Goal: Find specific page/section: Find specific page/section

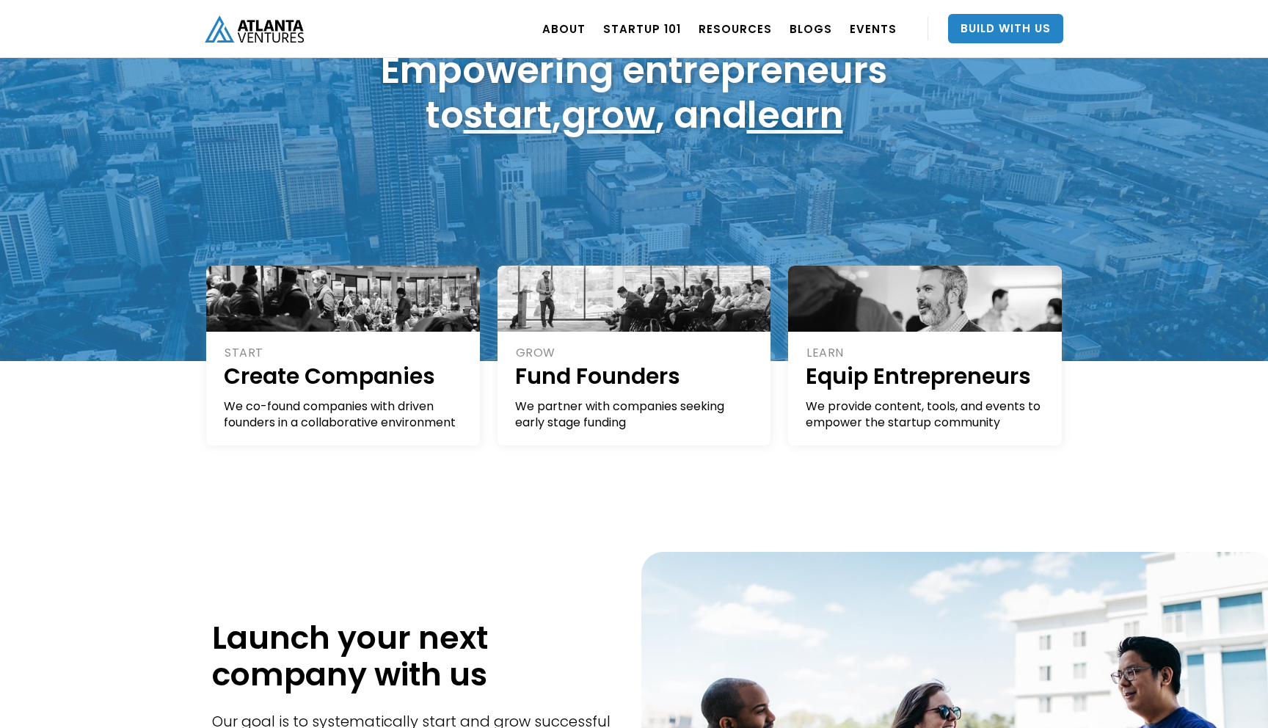
scroll to position [268, 0]
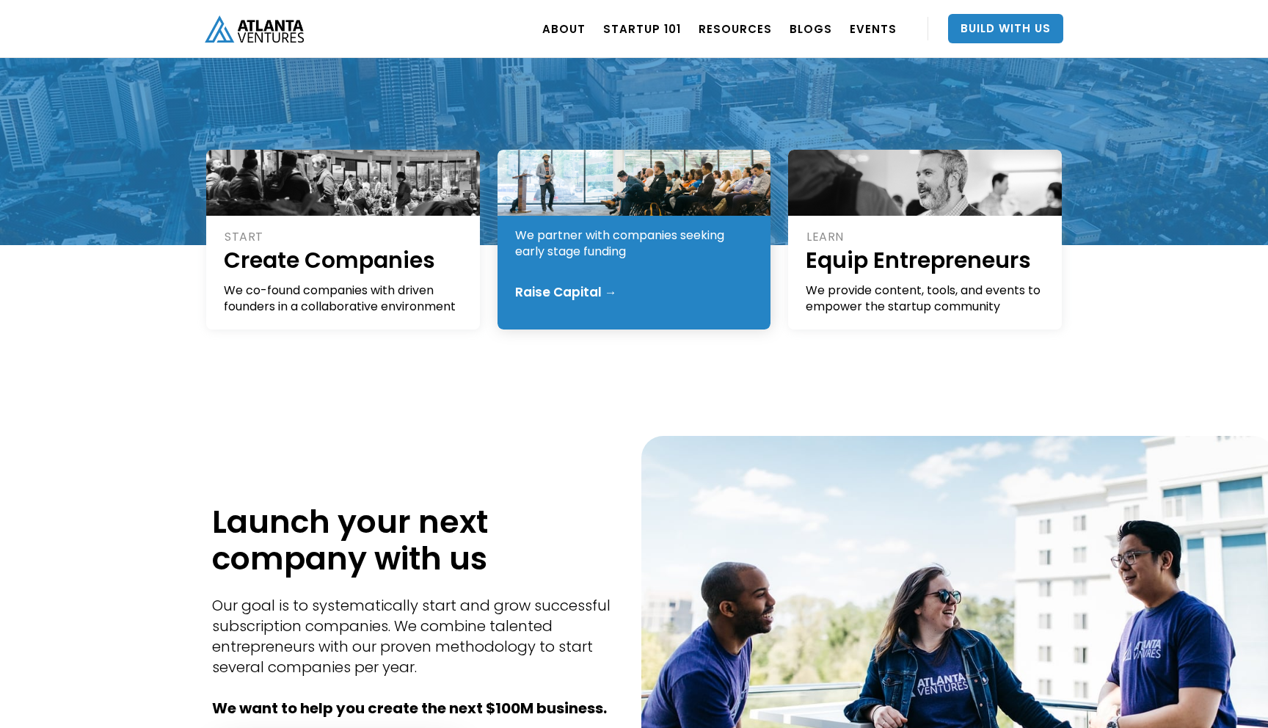
click at [565, 292] on div "Raise Capital →" at bounding box center [566, 292] width 102 height 15
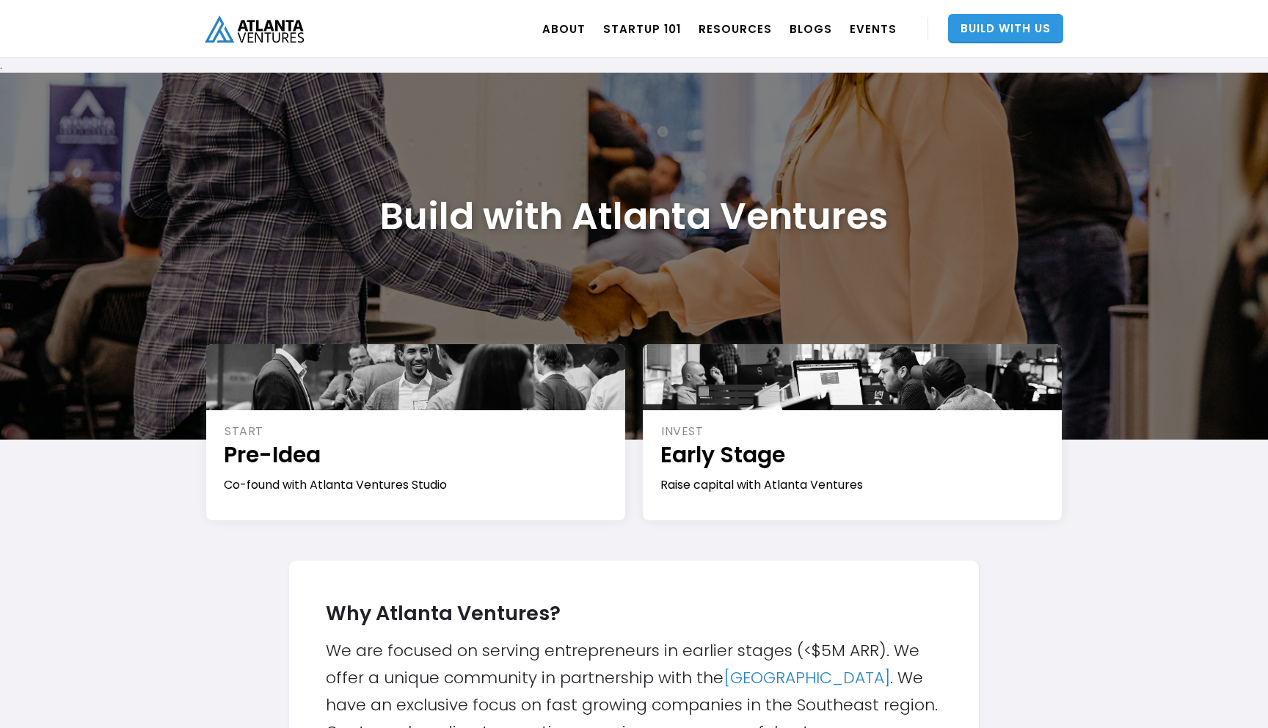
click at [978, 18] on link "Build With Us" at bounding box center [1005, 28] width 115 height 29
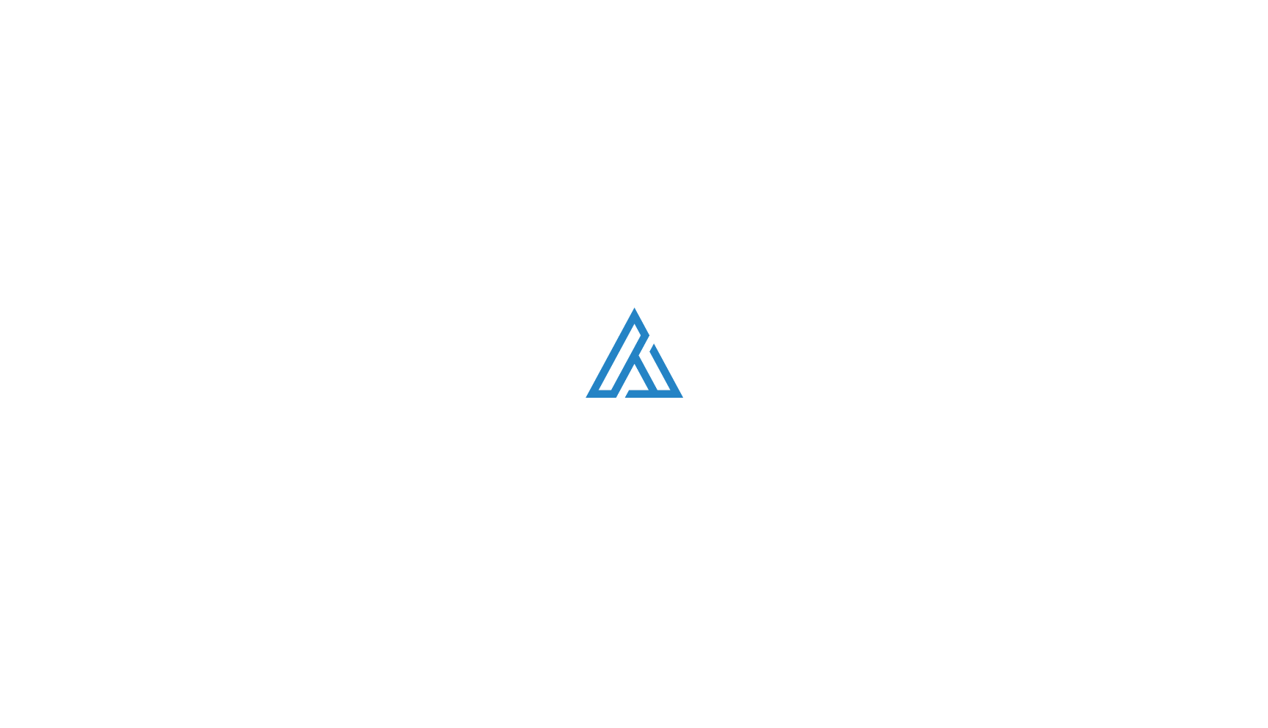
scroll to position [268, 0]
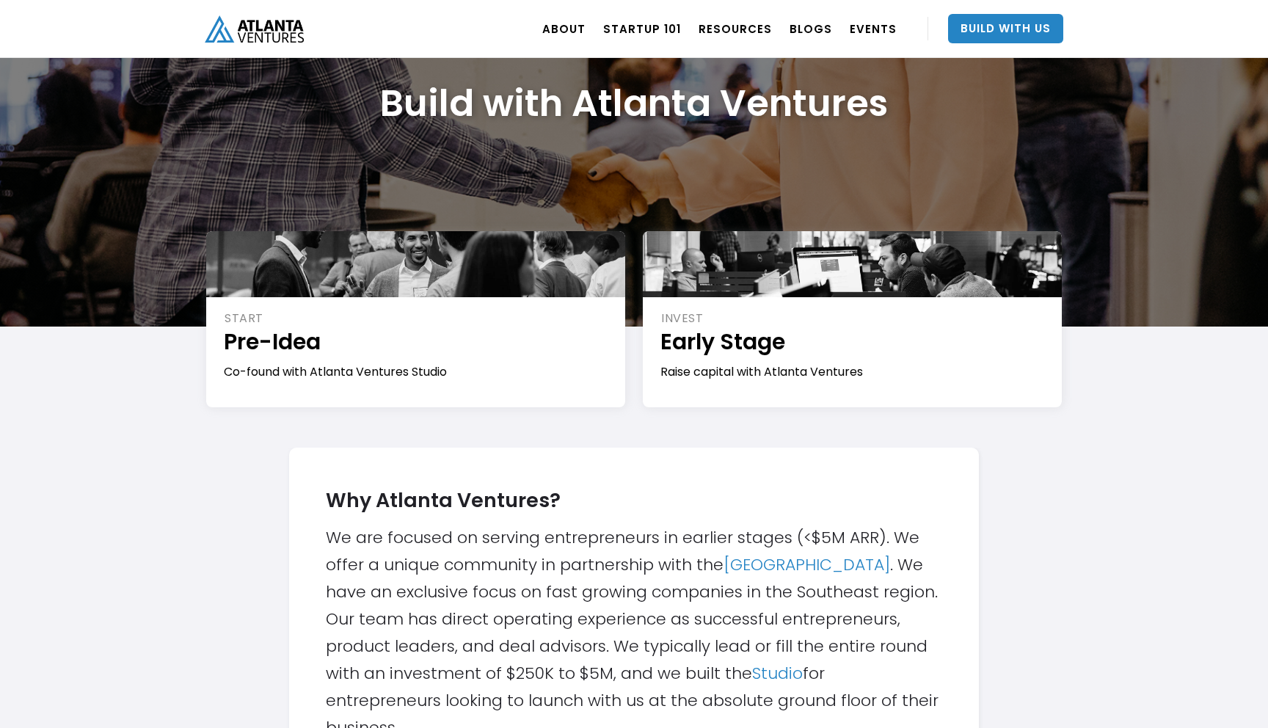
scroll to position [164, 0]
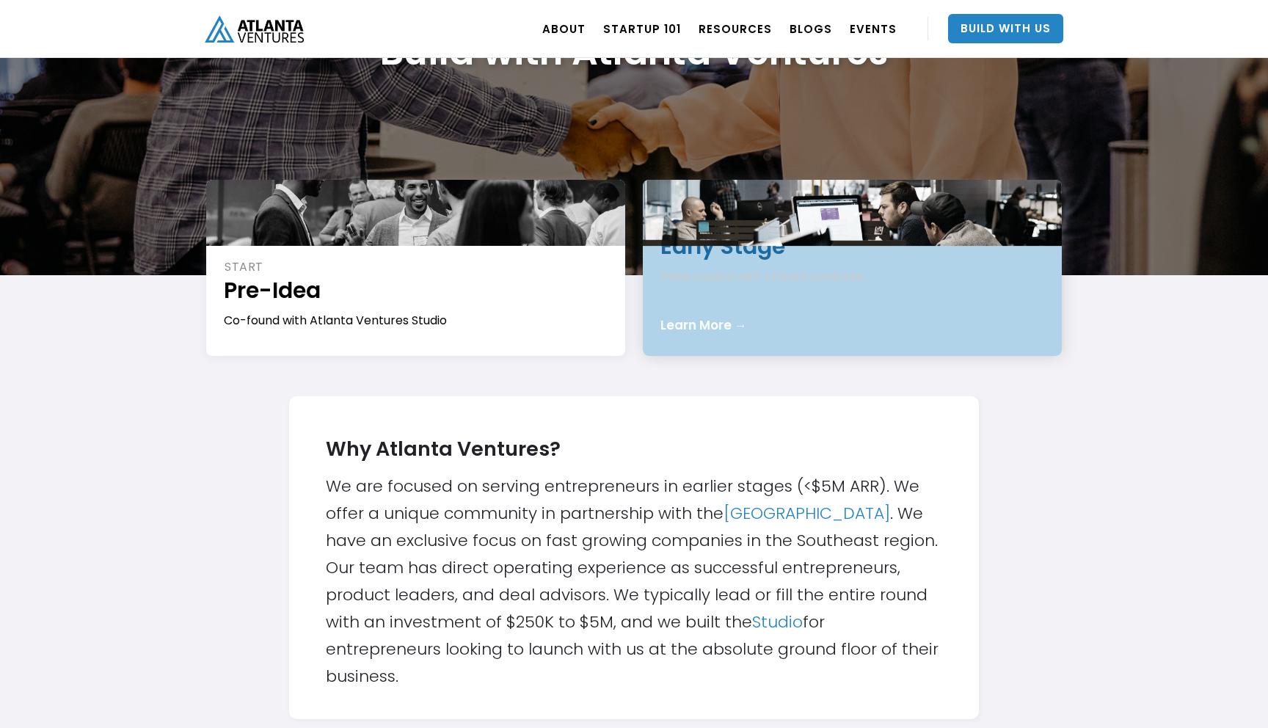
click at [856, 335] on div "INVEST Early Stage Raise capital with Atlanta Ventures Learn More →" at bounding box center [852, 268] width 419 height 176
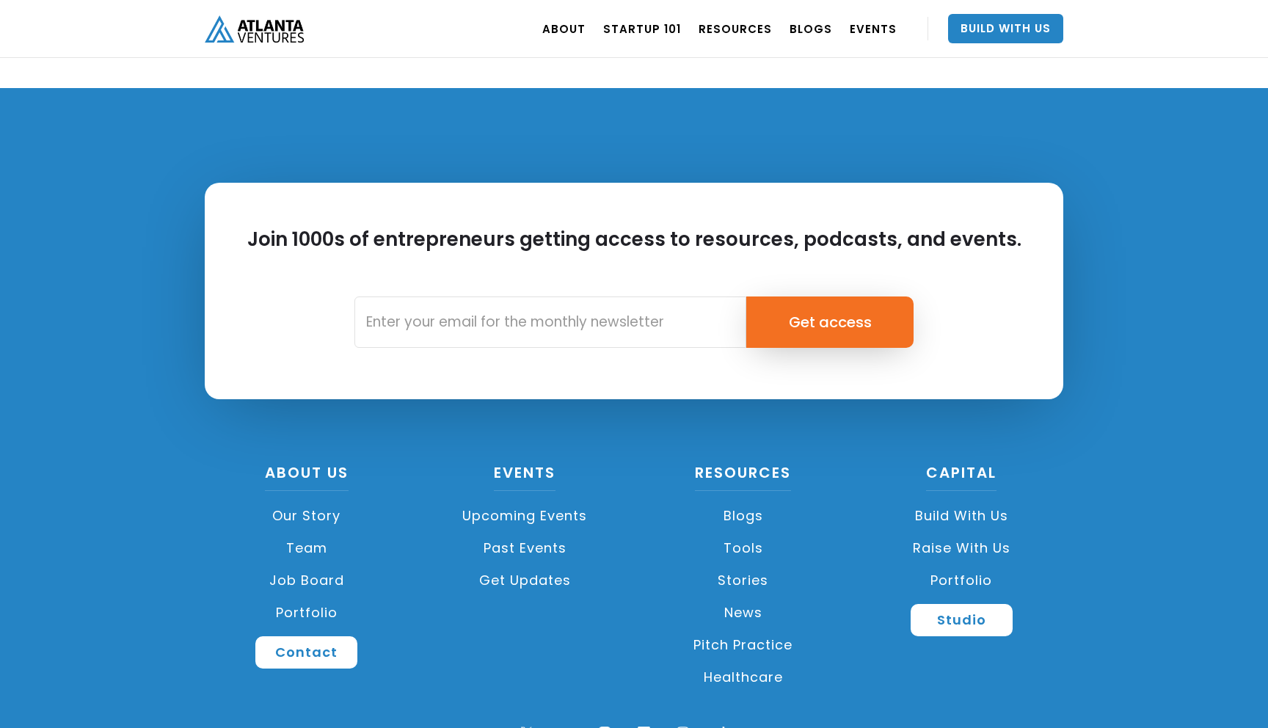
scroll to position [2022, 0]
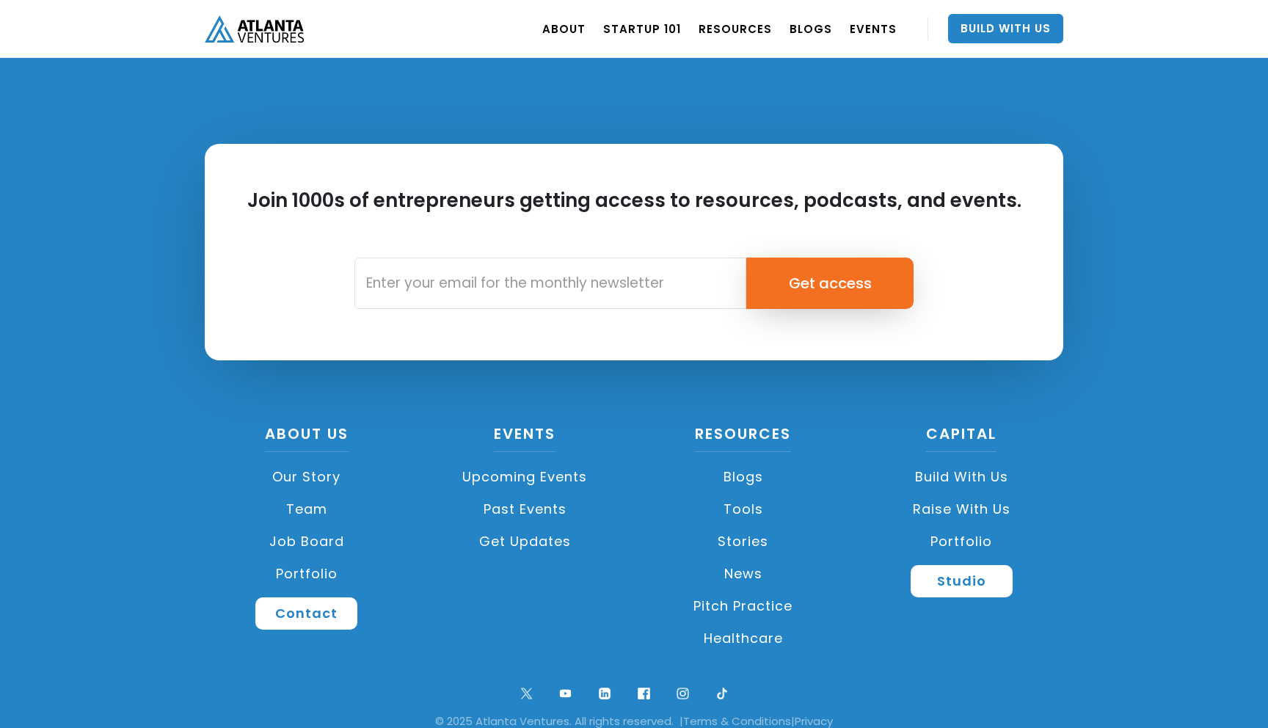
click at [329, 539] on link "Job Board" at bounding box center [307, 541] width 204 height 32
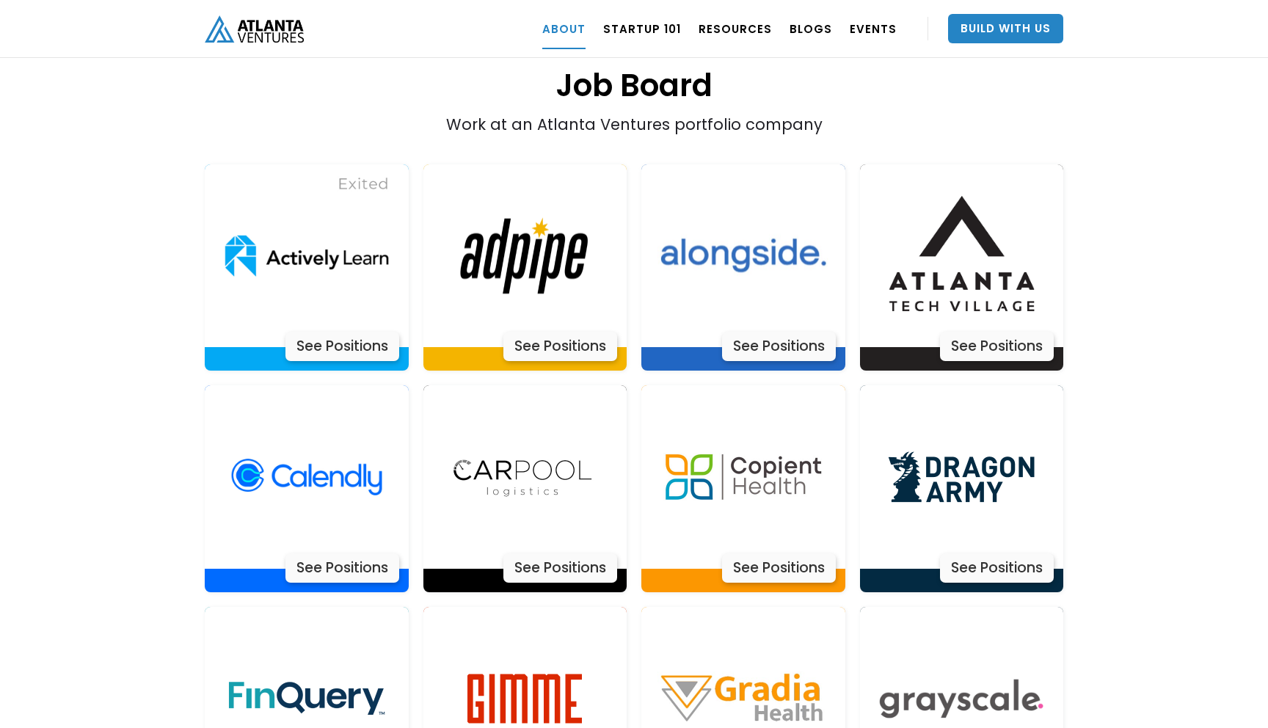
scroll to position [2994, 0]
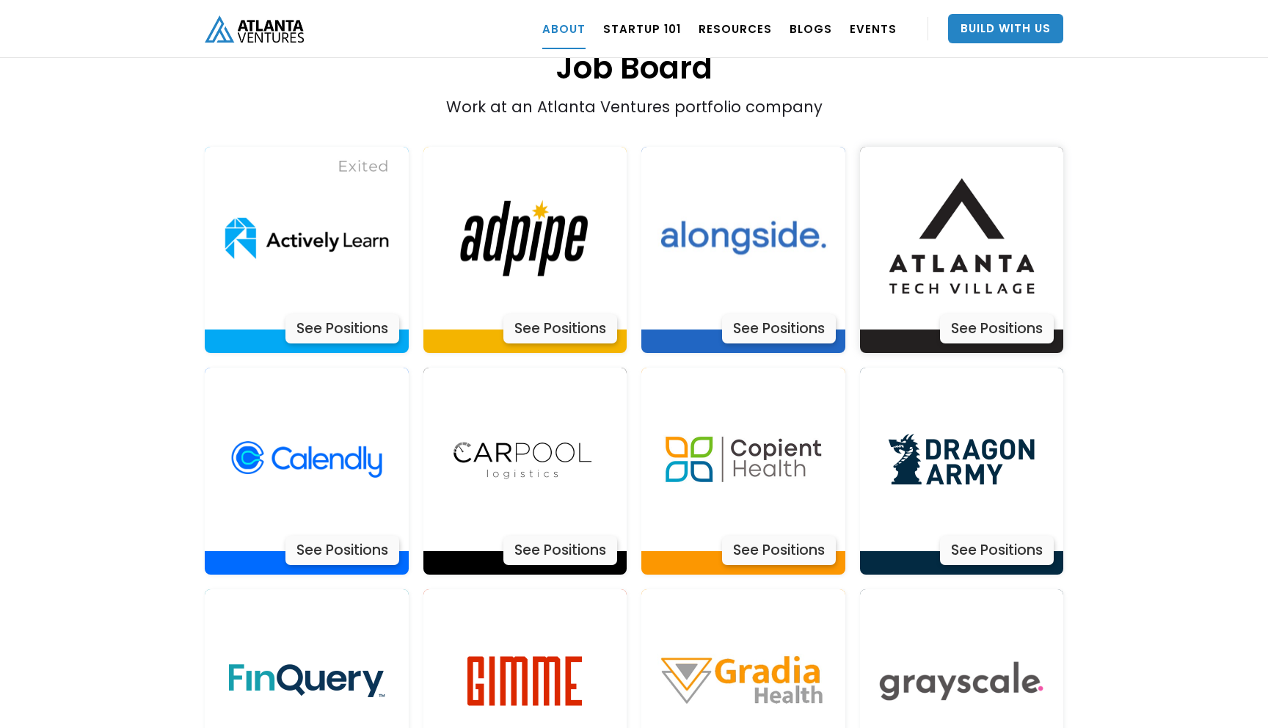
click at [961, 196] on img at bounding box center [960, 238] width 183 height 183
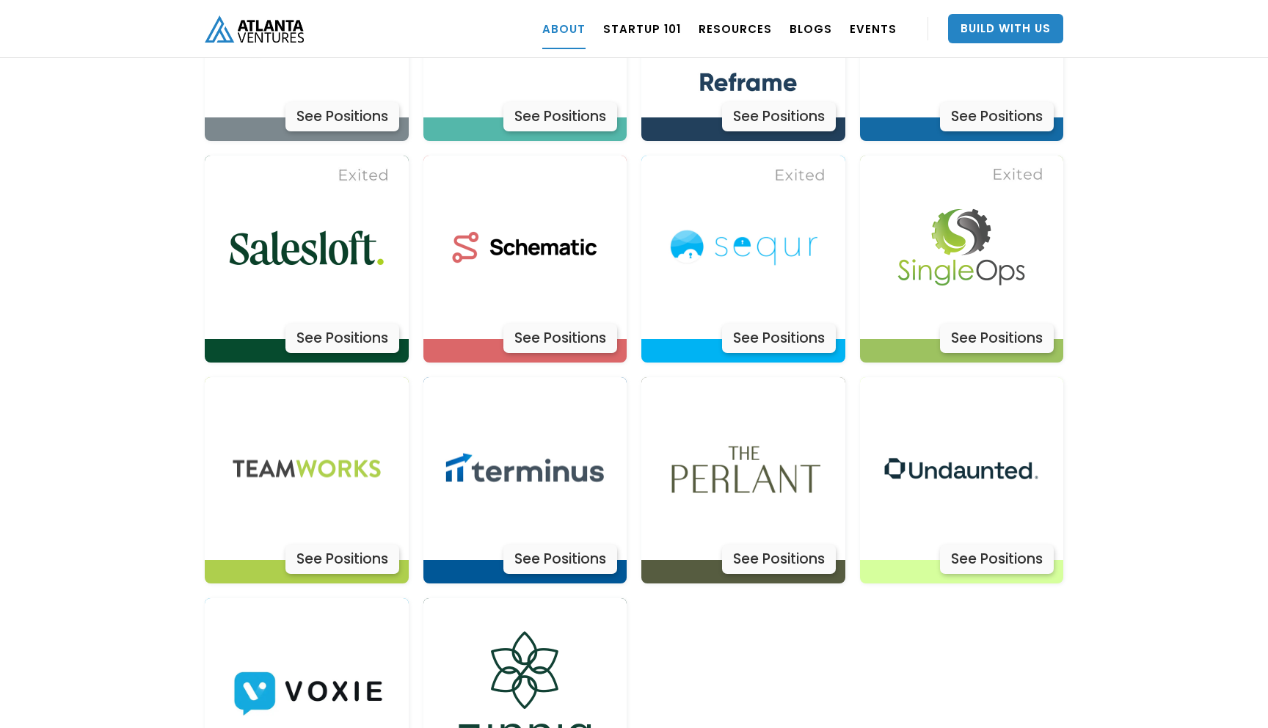
scroll to position [4517, 0]
